Goal: Transaction & Acquisition: Download file/media

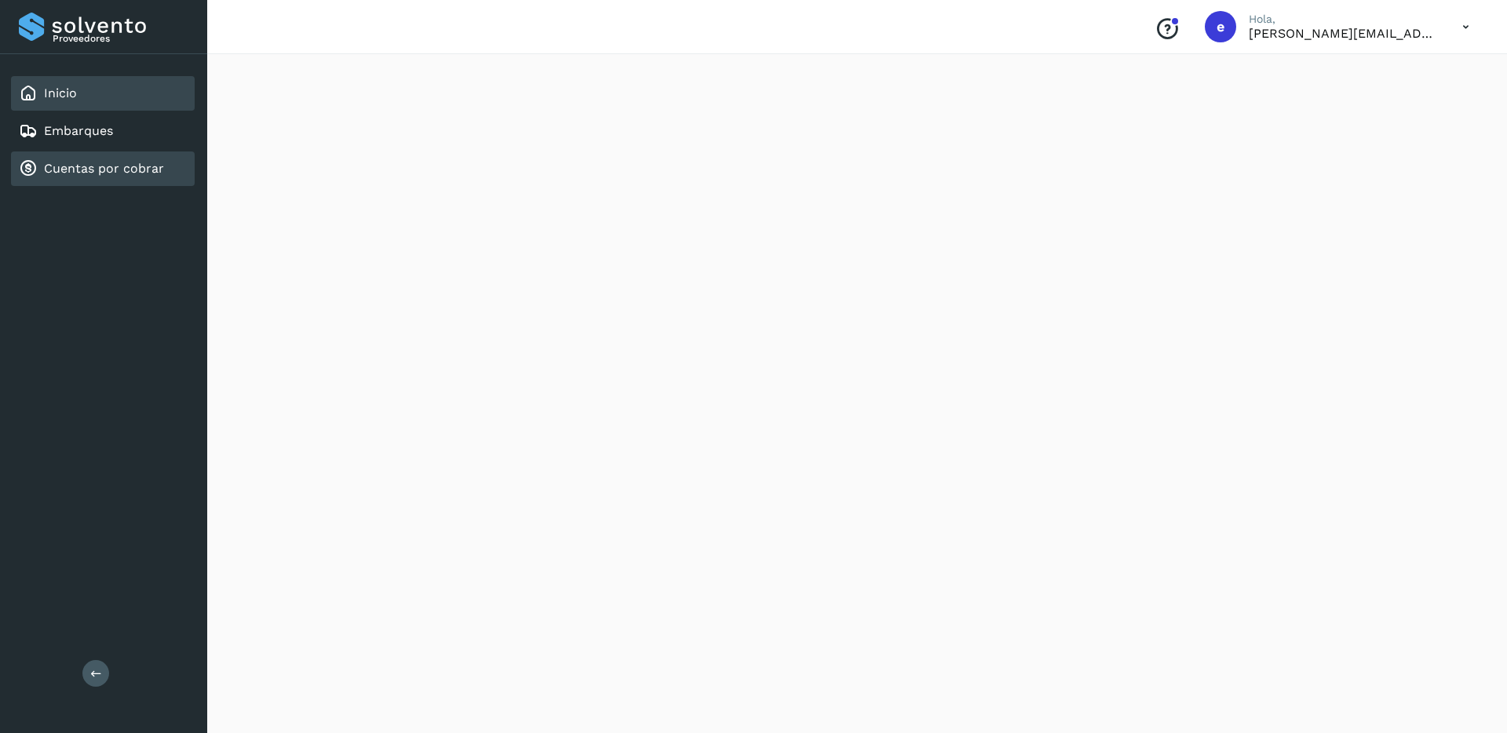
scroll to position [325, 0]
click at [101, 177] on div "Cuentas por cobrar" at bounding box center [91, 168] width 145 height 19
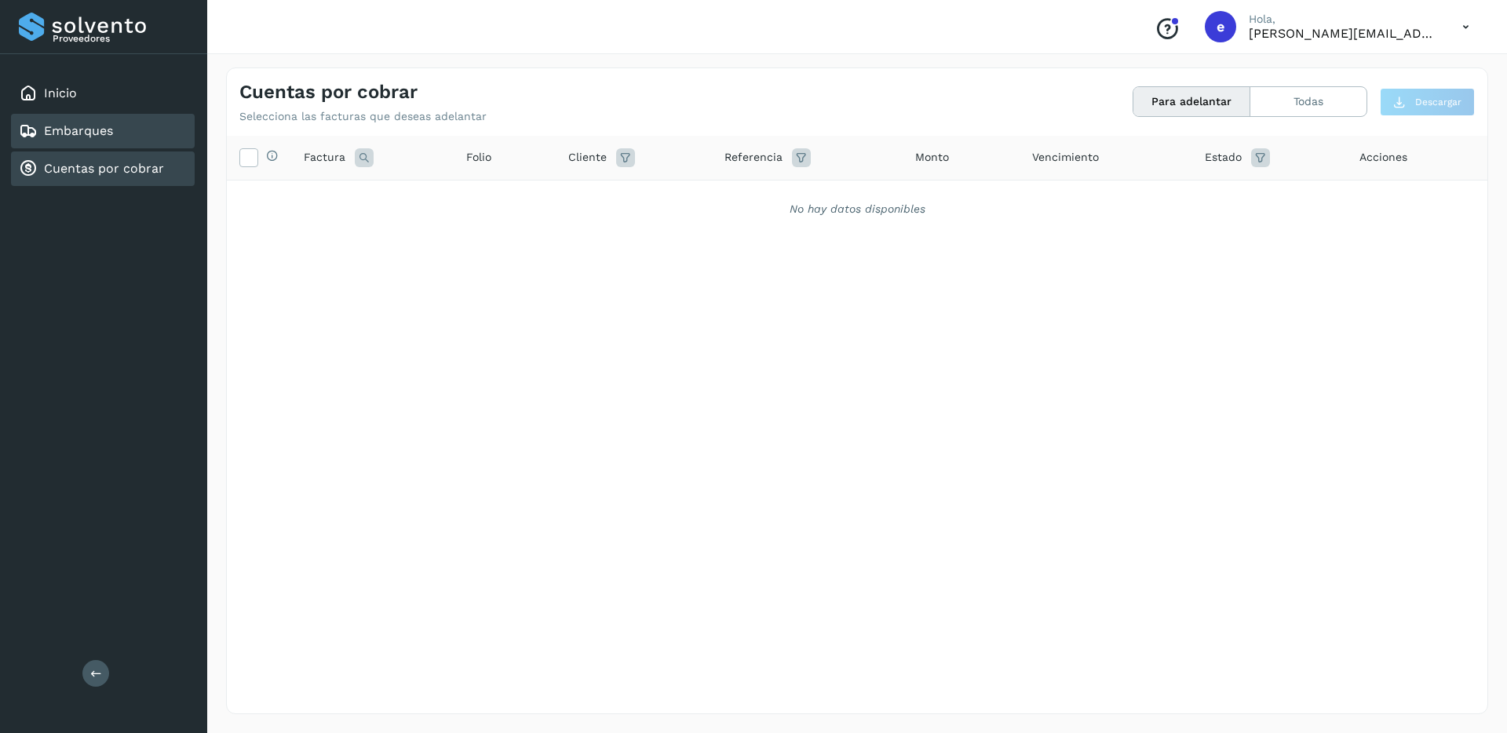
click at [120, 135] on div "Embarques" at bounding box center [103, 131] width 184 height 35
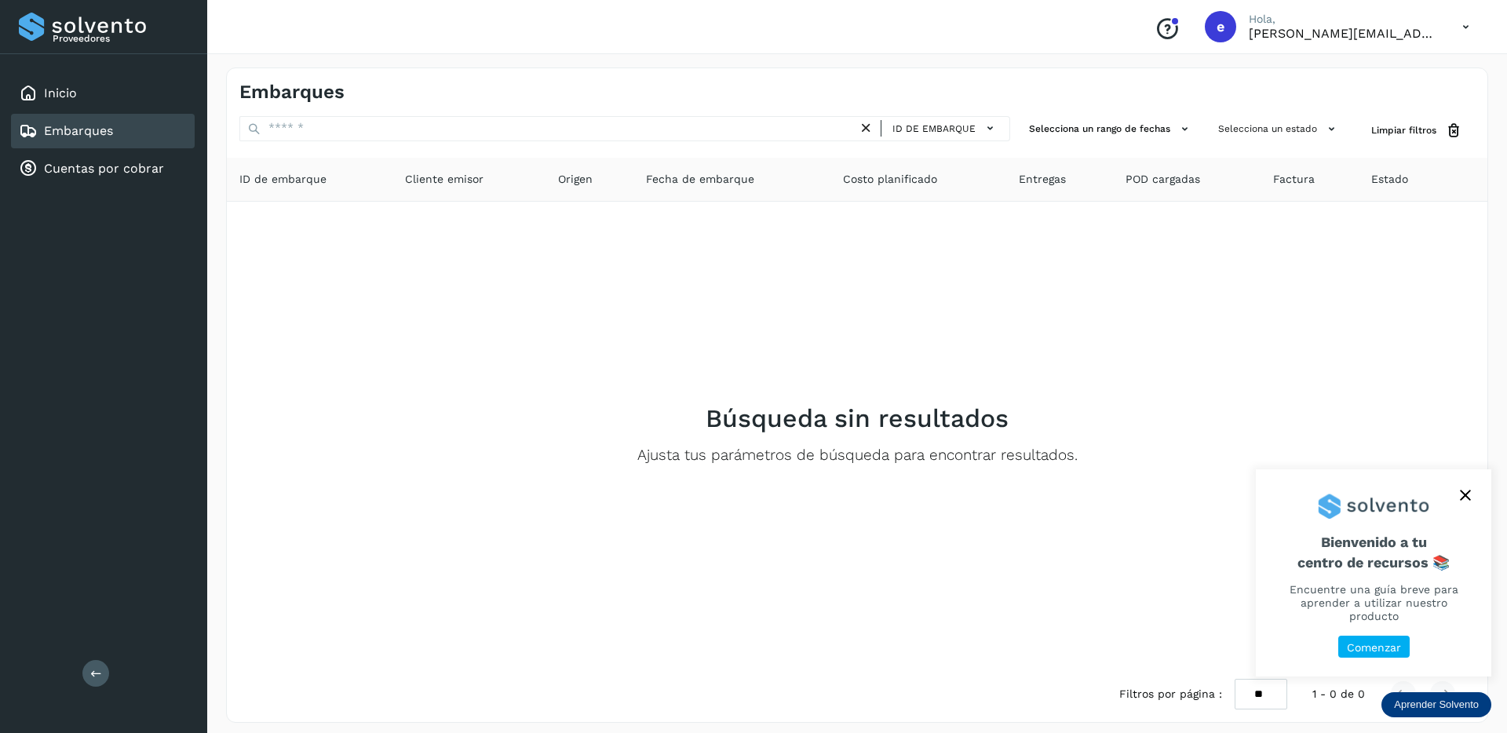
click at [847, 501] on icon "close," at bounding box center [1465, 496] width 10 height 10
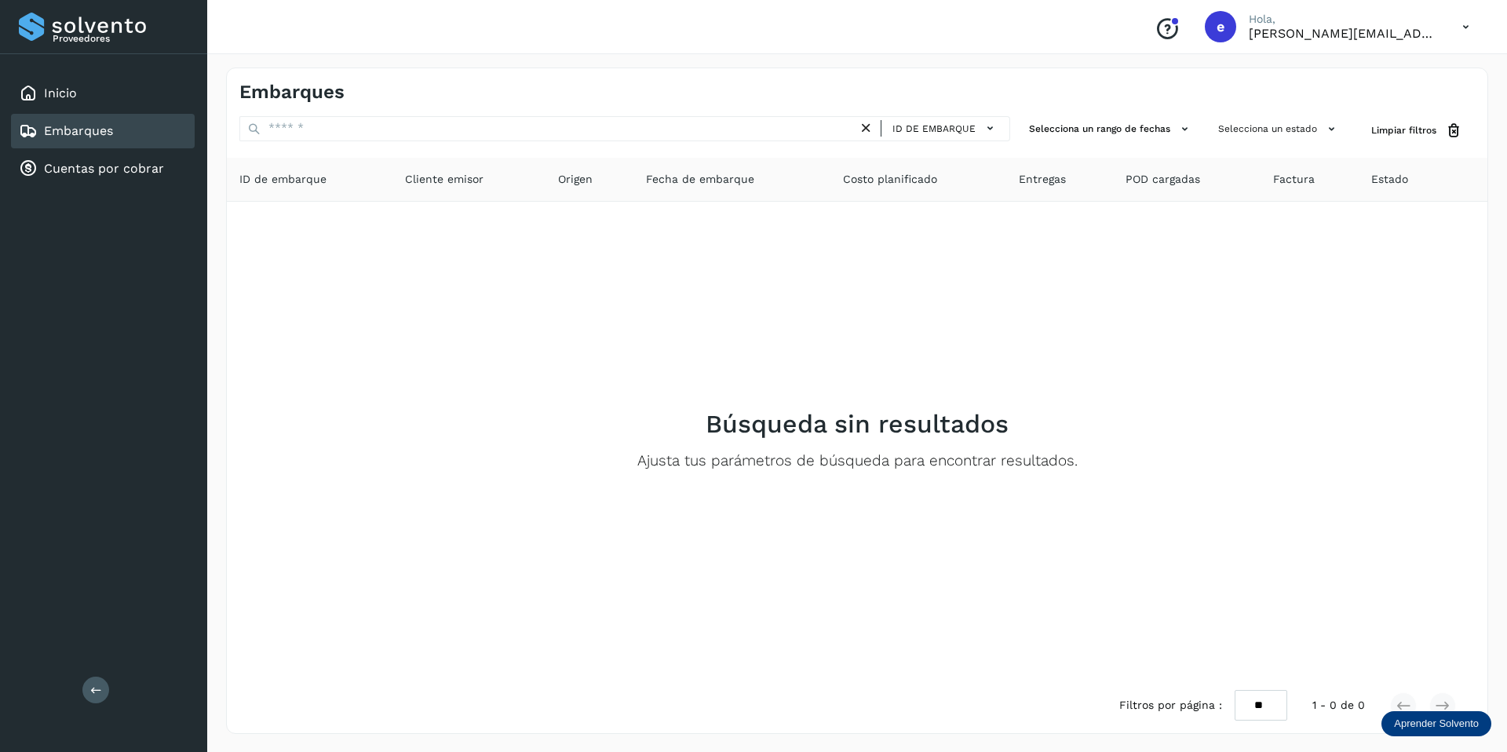
drag, startPoint x: 66, startPoint y: 51, endPoint x: 71, endPoint y: 100, distance: 48.9
click at [66, 55] on div "Proveedores Inicio Embarques Cuentas por cobrar Salir" at bounding box center [103, 376] width 207 height 752
click at [71, 101] on div "Inicio" at bounding box center [48, 93] width 58 height 19
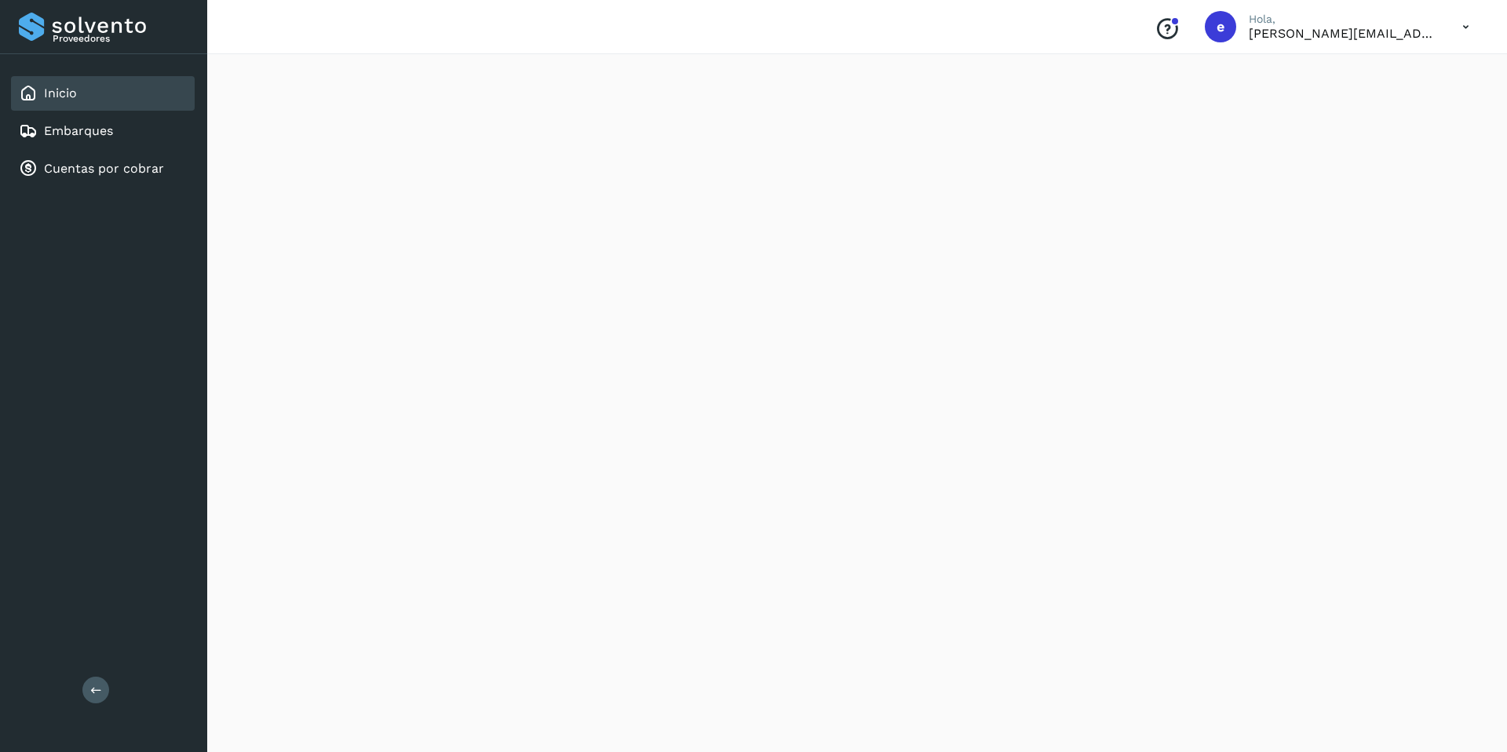
scroll to position [1173, 0]
click at [89, 145] on div "Embarques" at bounding box center [103, 131] width 184 height 35
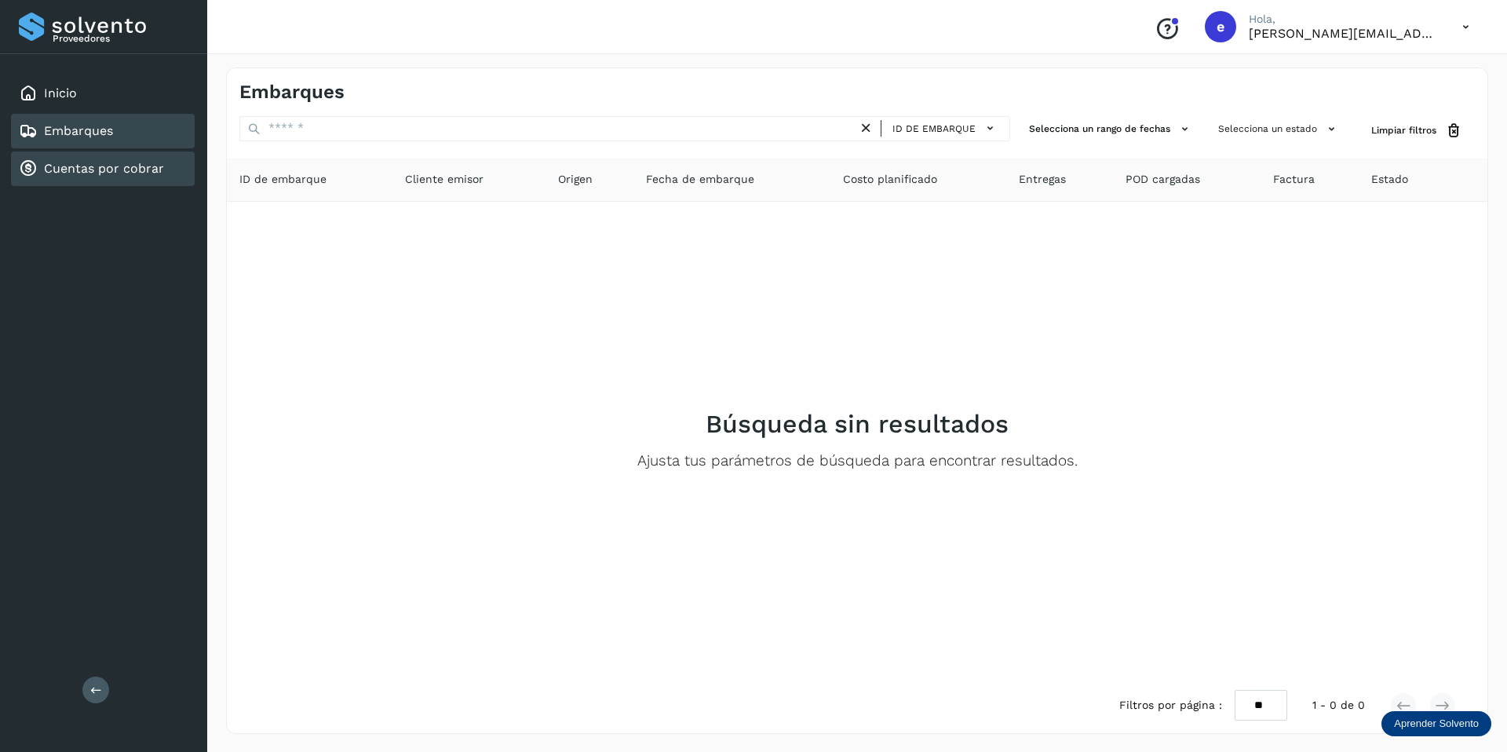
click at [134, 181] on div "Cuentas por cobrar" at bounding box center [103, 168] width 184 height 35
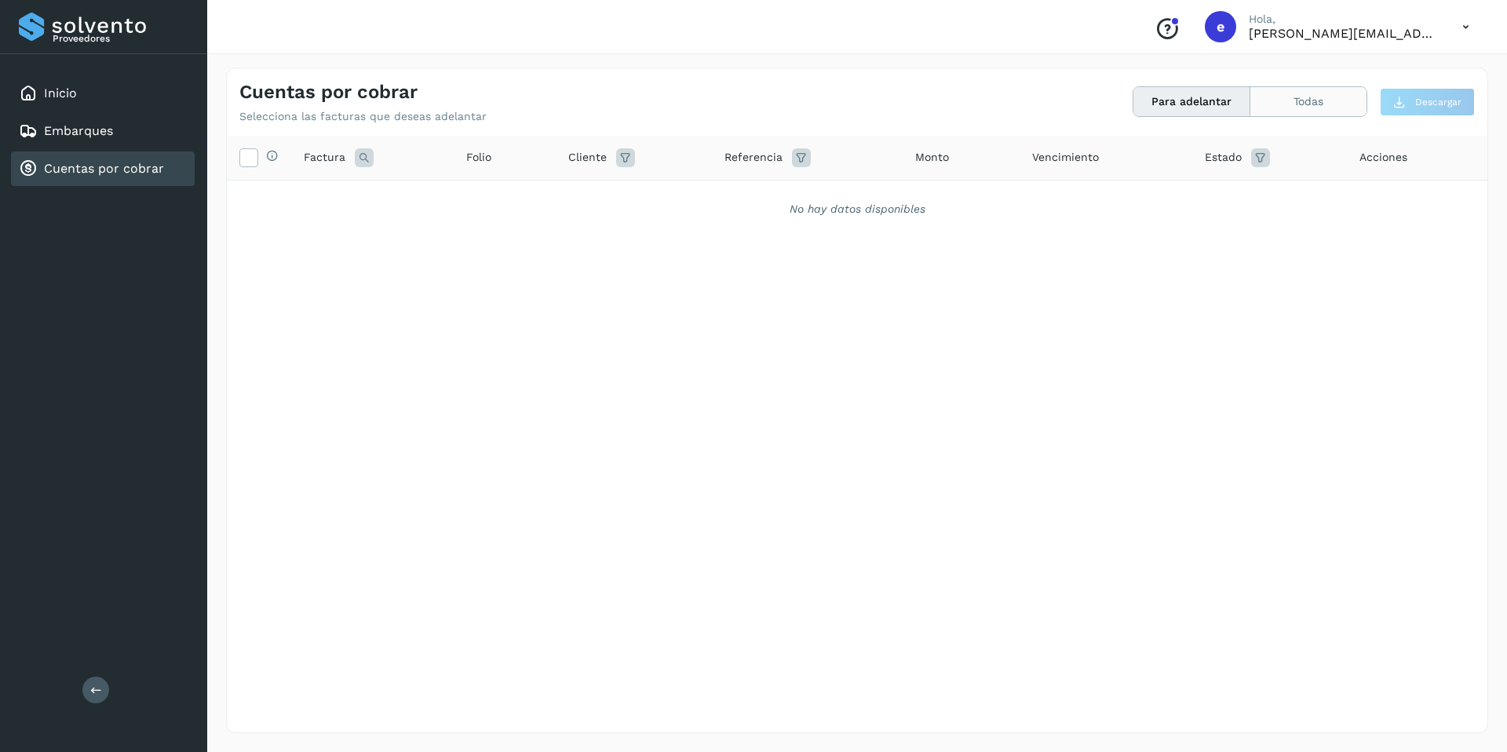
click at [847, 107] on button "Todas" at bounding box center [1308, 101] width 116 height 29
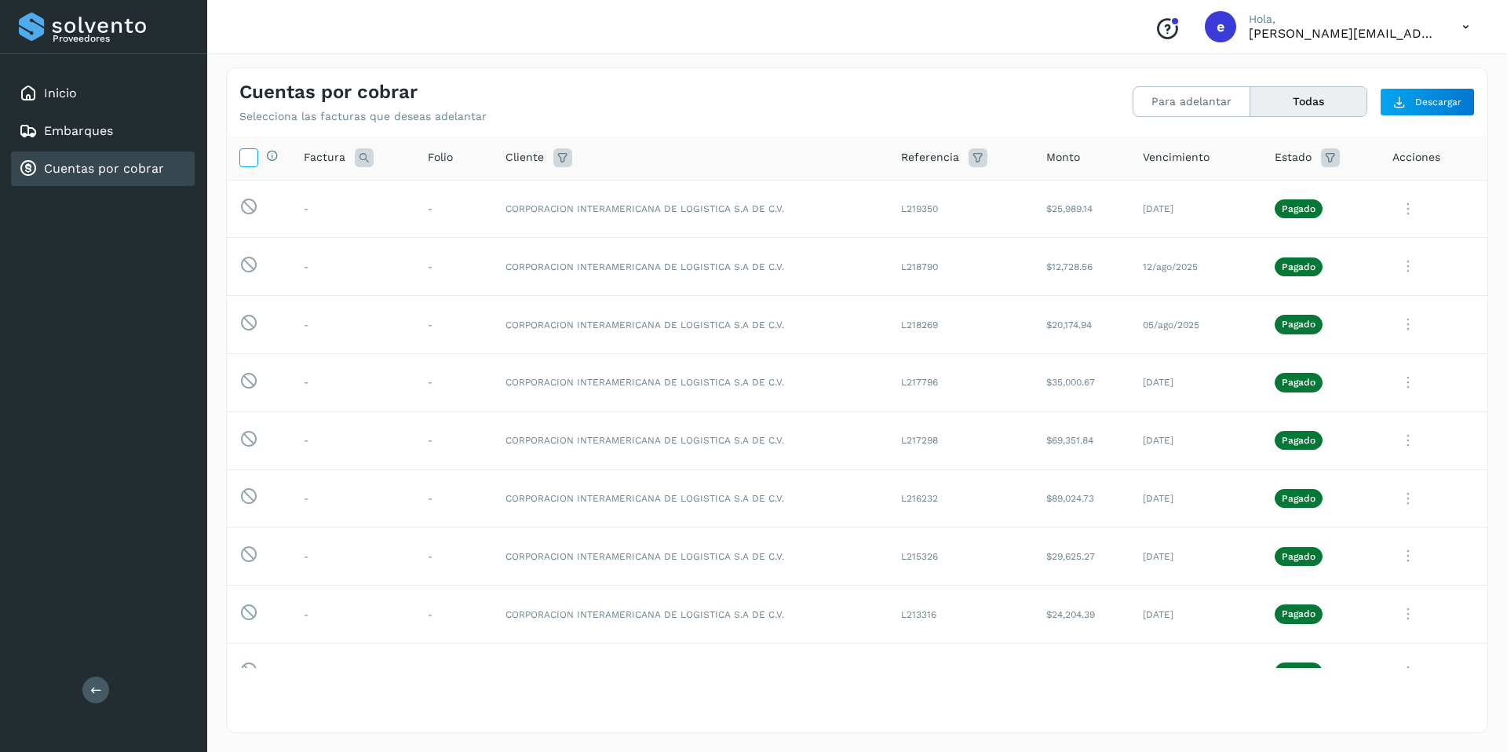
click at [246, 157] on icon at bounding box center [248, 156] width 16 height 16
click at [248, 156] on icon at bounding box center [248, 156] width 16 height 16
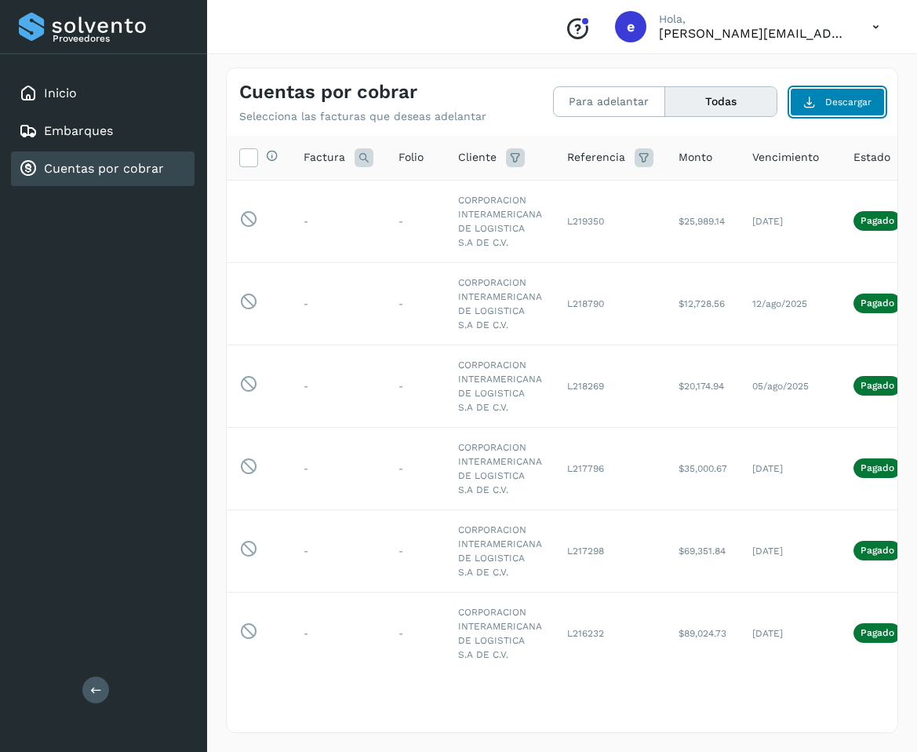
click at [841, 103] on span "Descargar" at bounding box center [849, 102] width 46 height 14
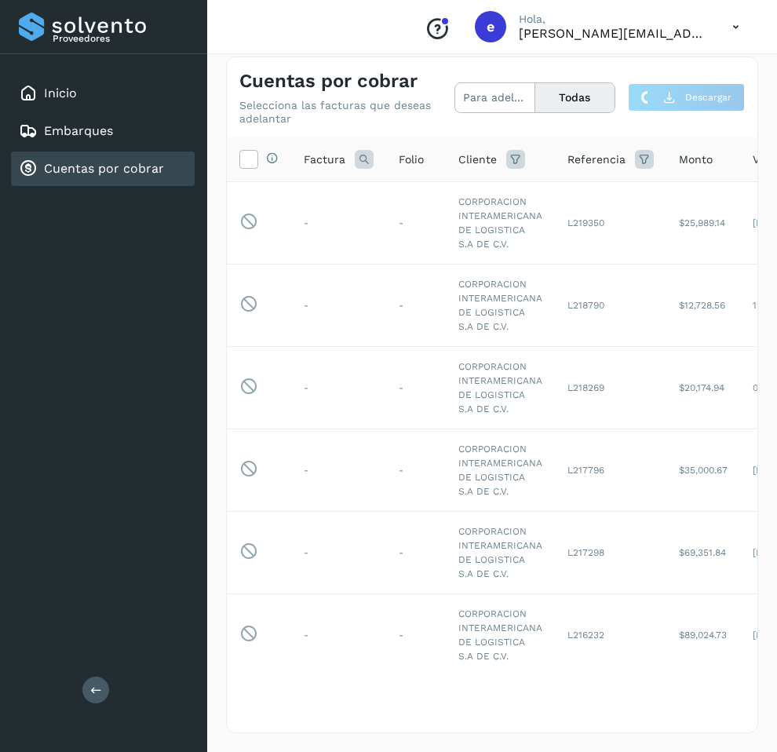
scroll to position [9, 0]
